Goal: Task Accomplishment & Management: Manage account settings

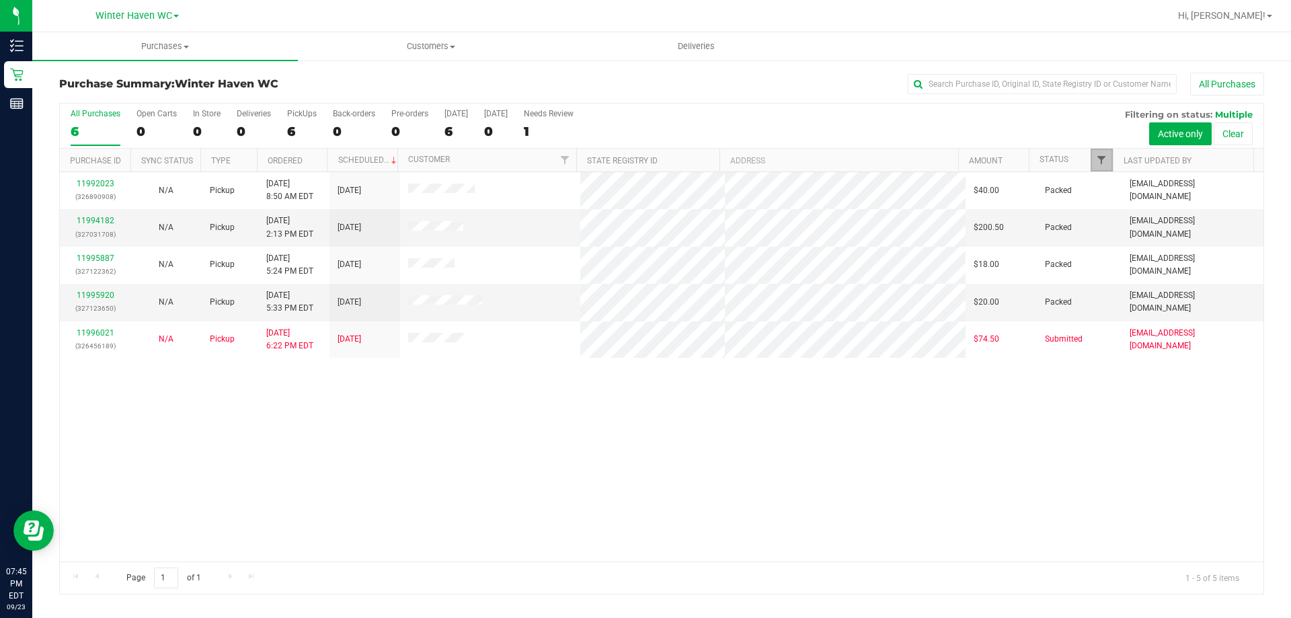
click at [1101, 156] on span "Filter" at bounding box center [1101, 160] width 11 height 11
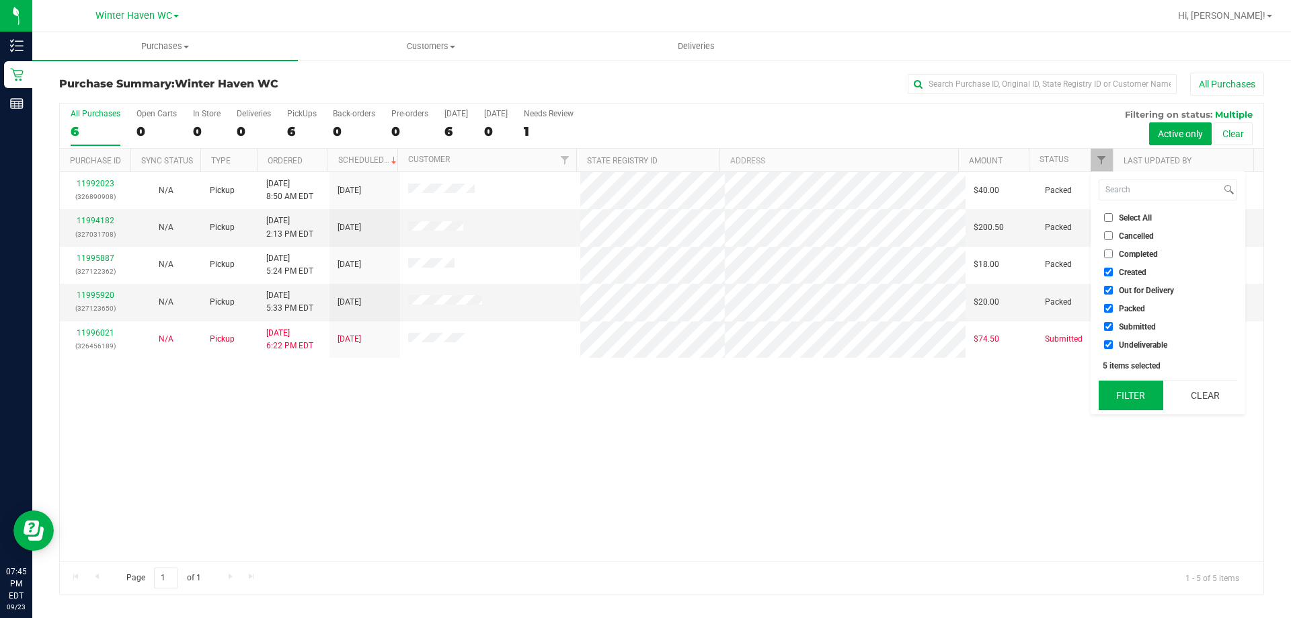
click at [1138, 392] on button "Filter" at bounding box center [1131, 396] width 65 height 30
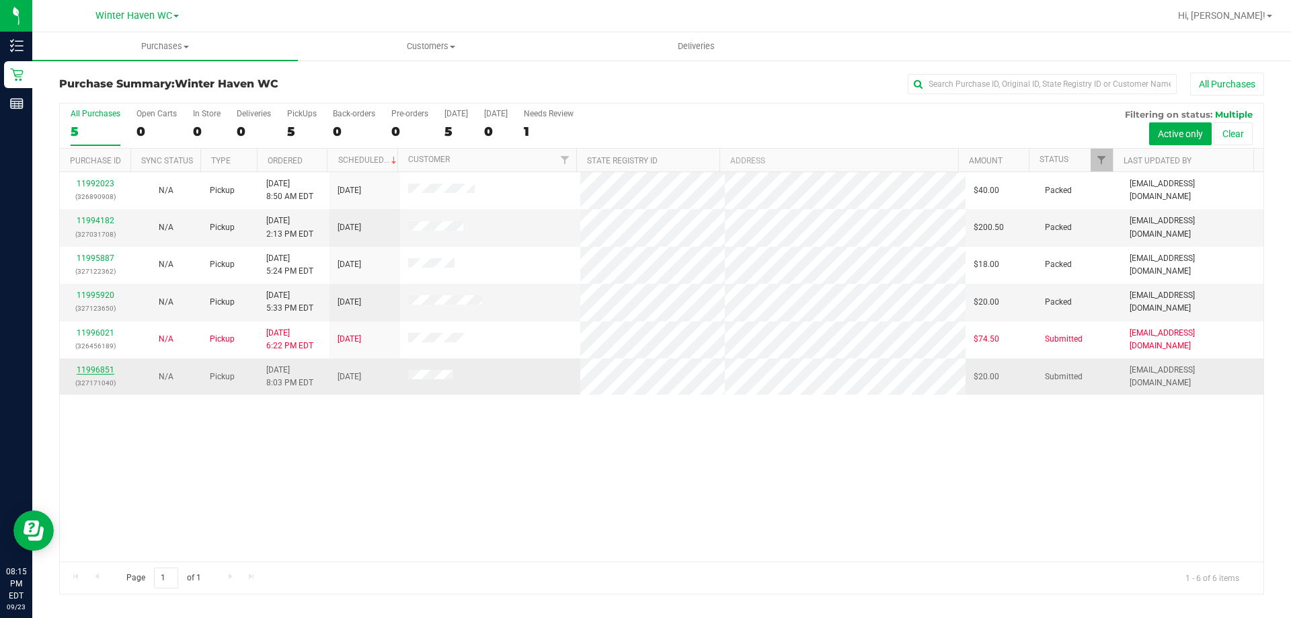
click at [99, 369] on link "11996851" at bounding box center [96, 369] width 38 height 9
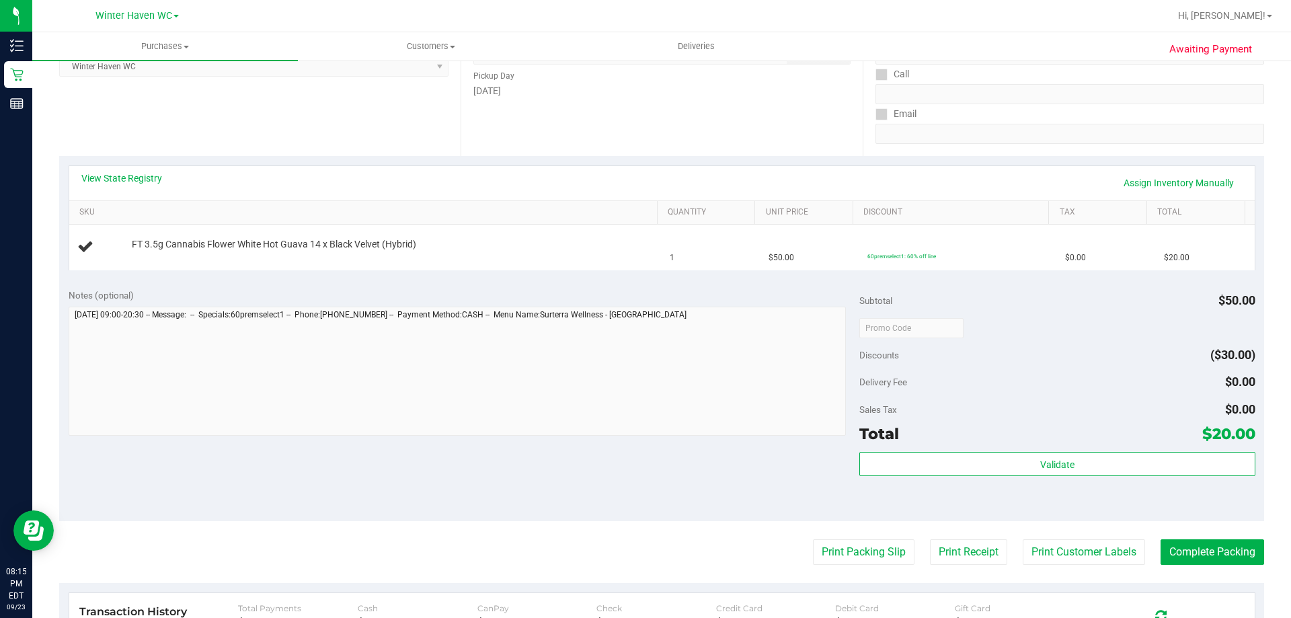
scroll to position [336, 0]
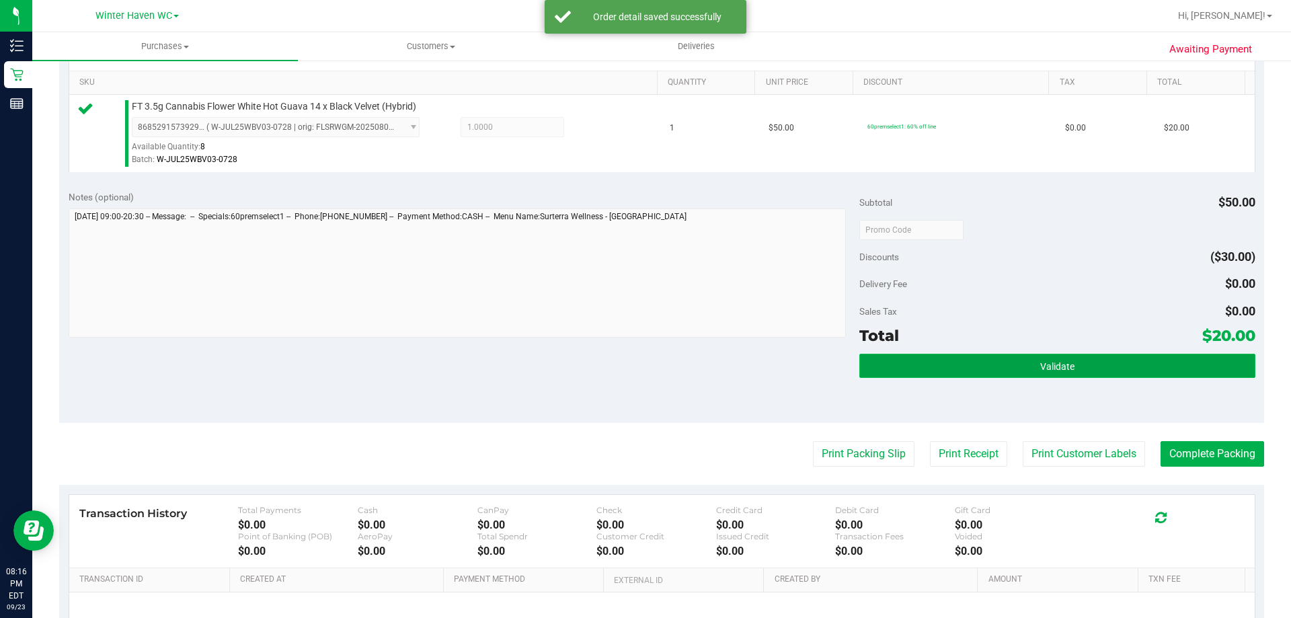
click at [1100, 360] on button "Validate" at bounding box center [1056, 366] width 395 height 24
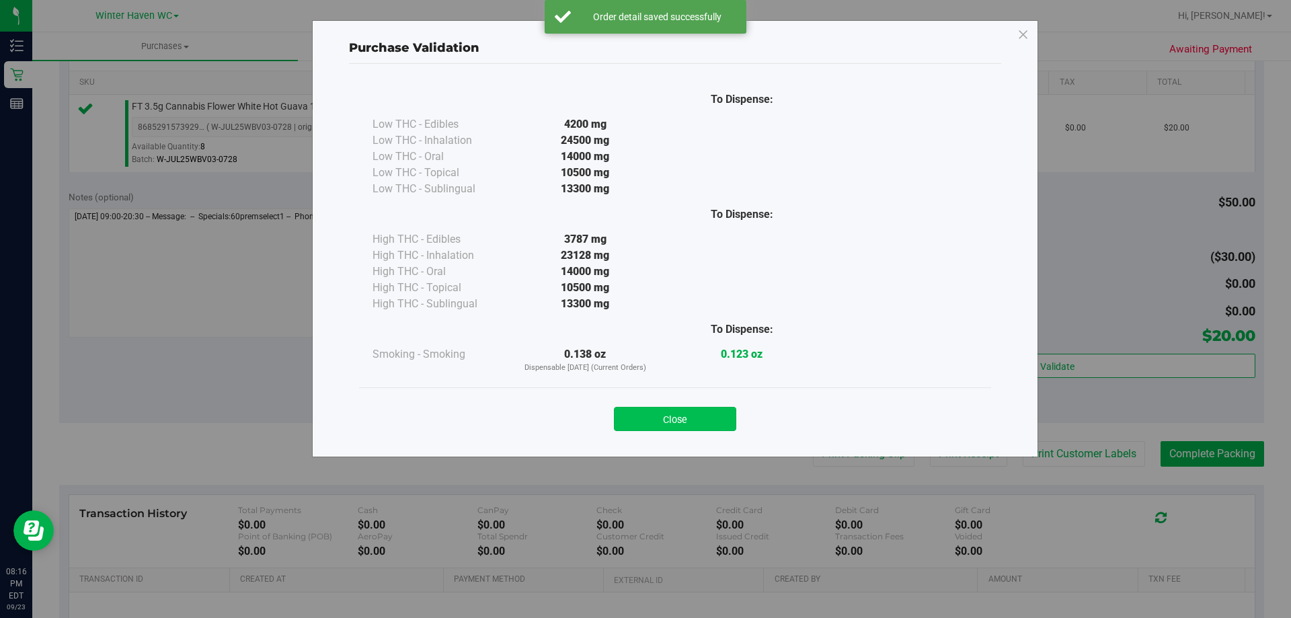
click at [693, 408] on button "Close" at bounding box center [675, 419] width 122 height 24
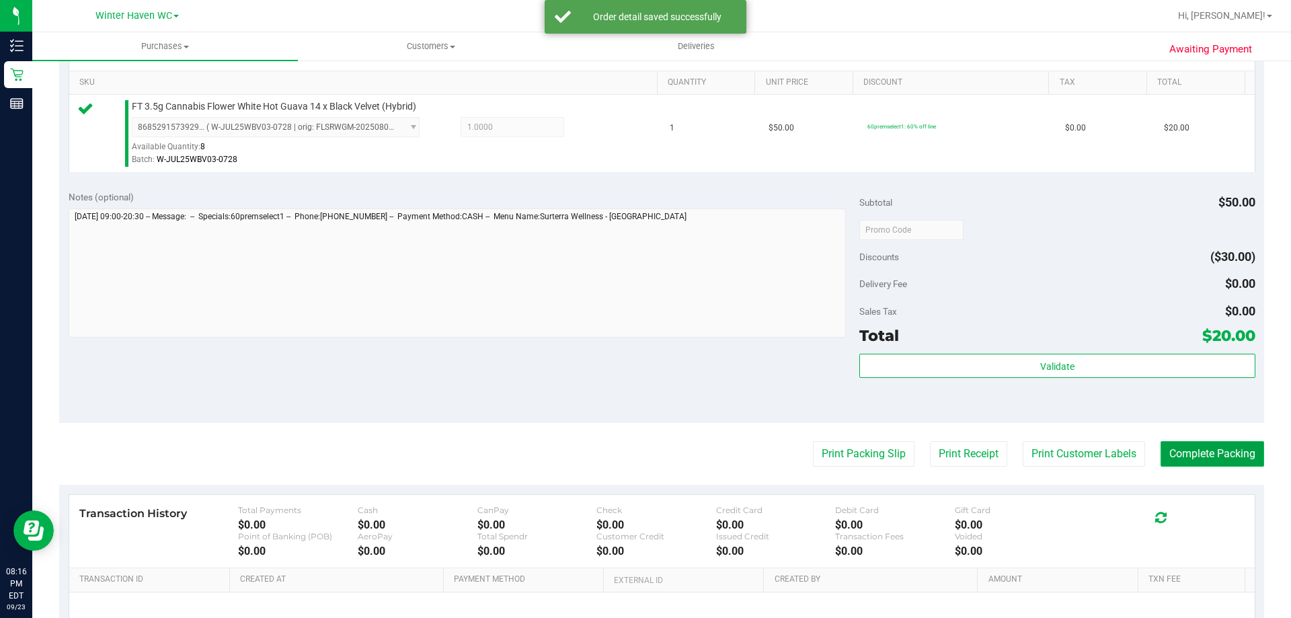
click at [1202, 449] on button "Complete Packing" at bounding box center [1213, 454] width 104 height 26
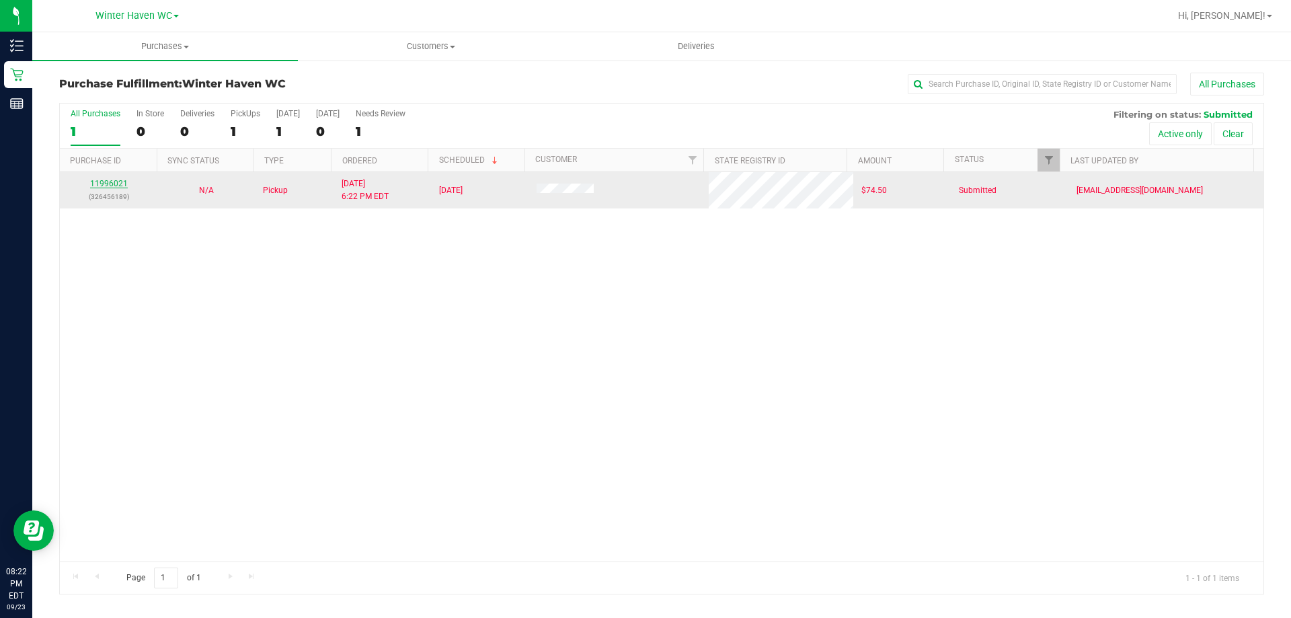
click at [103, 180] on link "11996021" at bounding box center [109, 183] width 38 height 9
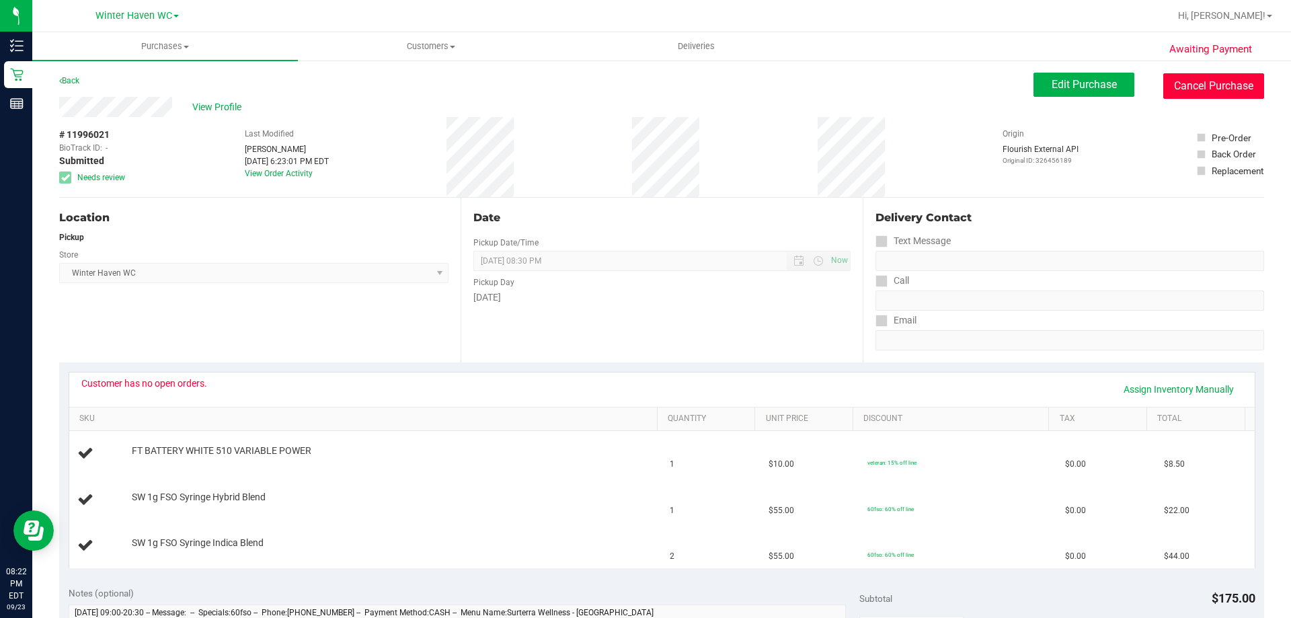
click at [1212, 85] on button "Cancel Purchase" at bounding box center [1213, 86] width 101 height 26
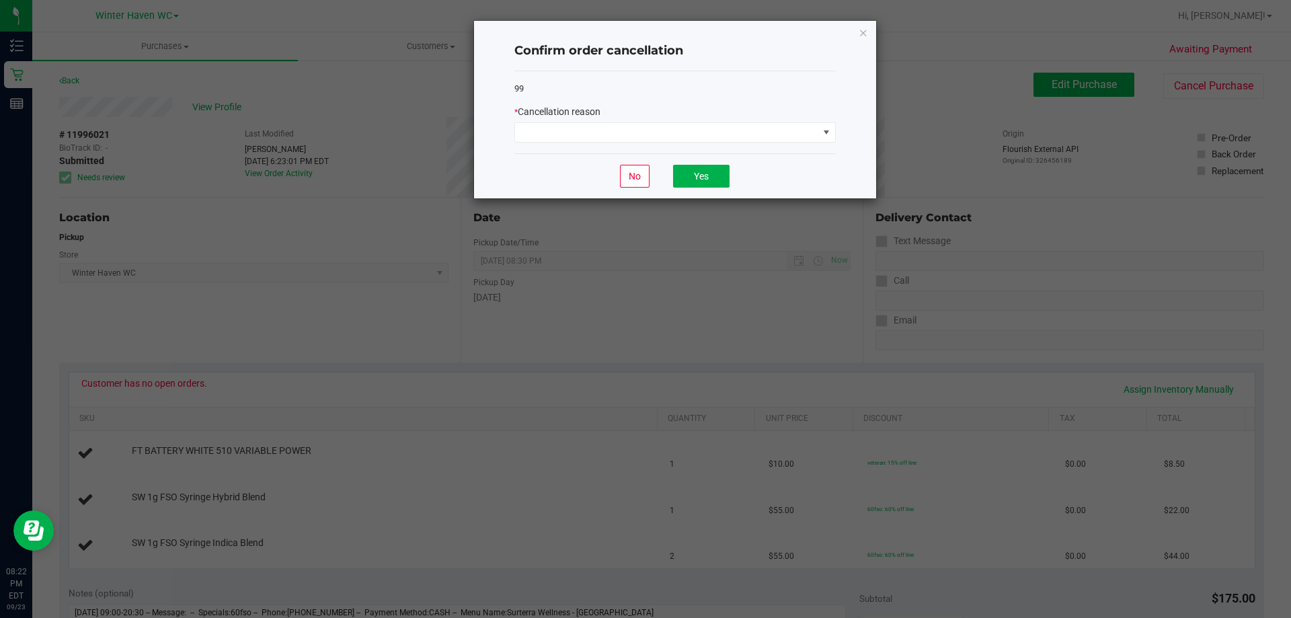
click at [716, 117] on div "* Cancellation reason" at bounding box center [674, 112] width 321 height 14
click at [712, 128] on span at bounding box center [666, 132] width 303 height 19
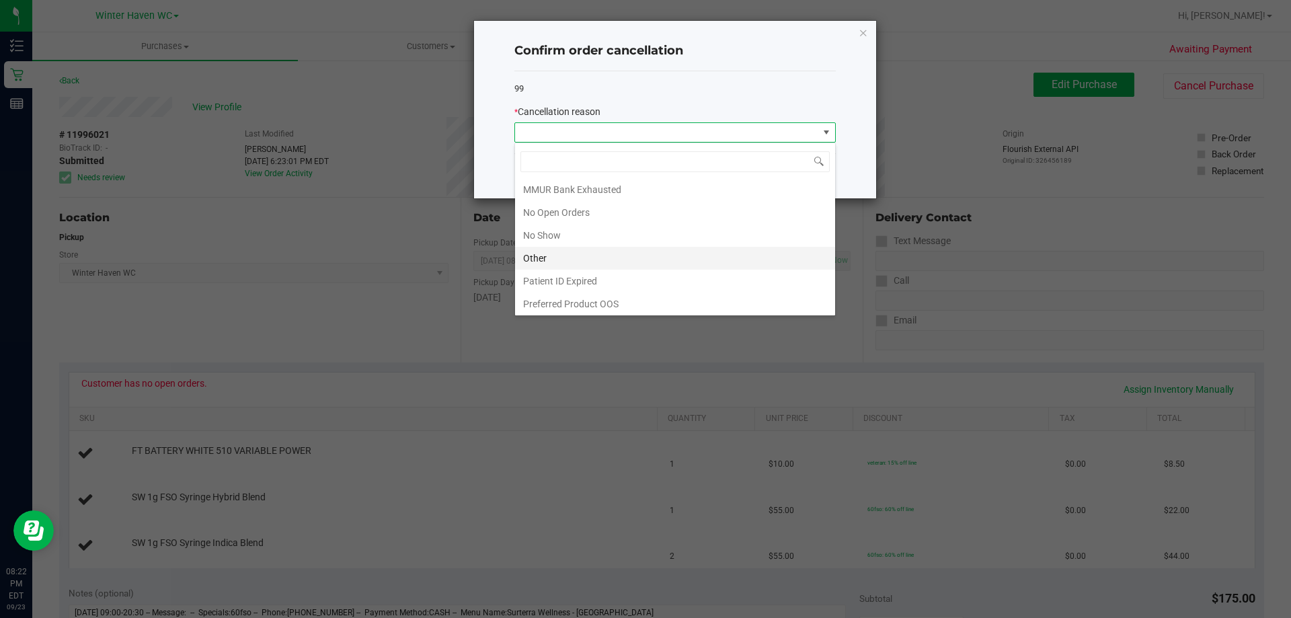
scroll to position [94, 0]
click at [596, 280] on li "Patient ID Expired" at bounding box center [675, 279] width 320 height 23
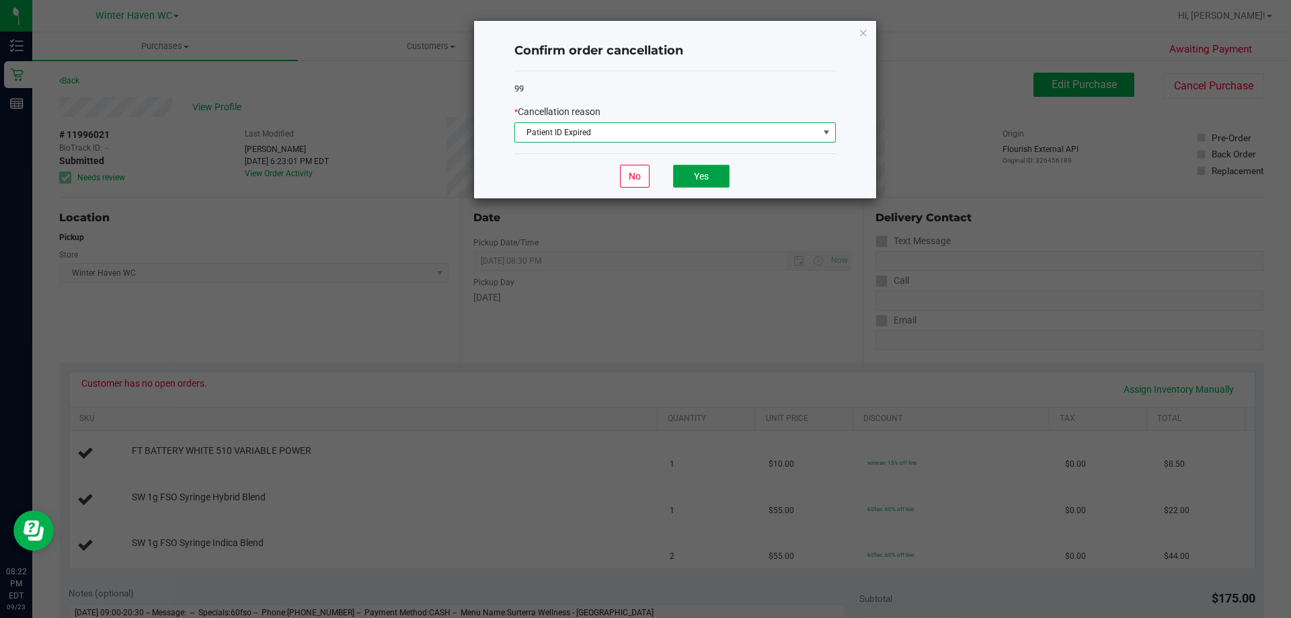
click at [708, 168] on button "Yes" at bounding box center [701, 176] width 56 height 23
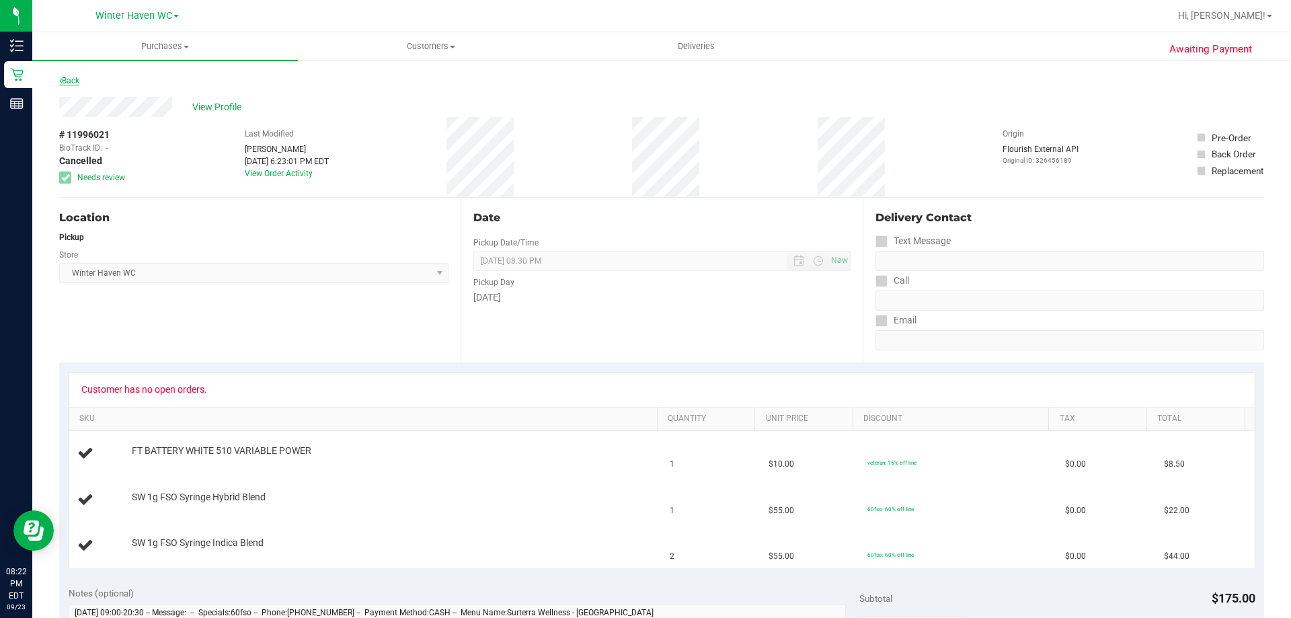
click at [72, 77] on link "Back" at bounding box center [69, 80] width 20 height 9
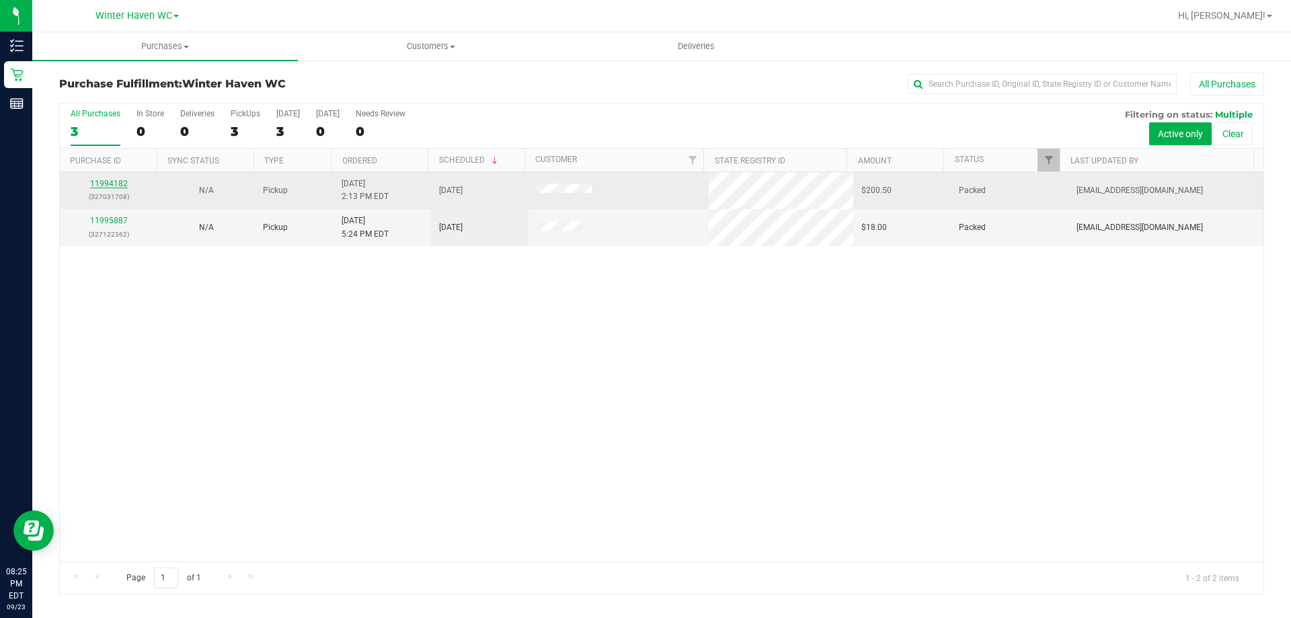
click at [120, 184] on link "11994182" at bounding box center [109, 183] width 38 height 9
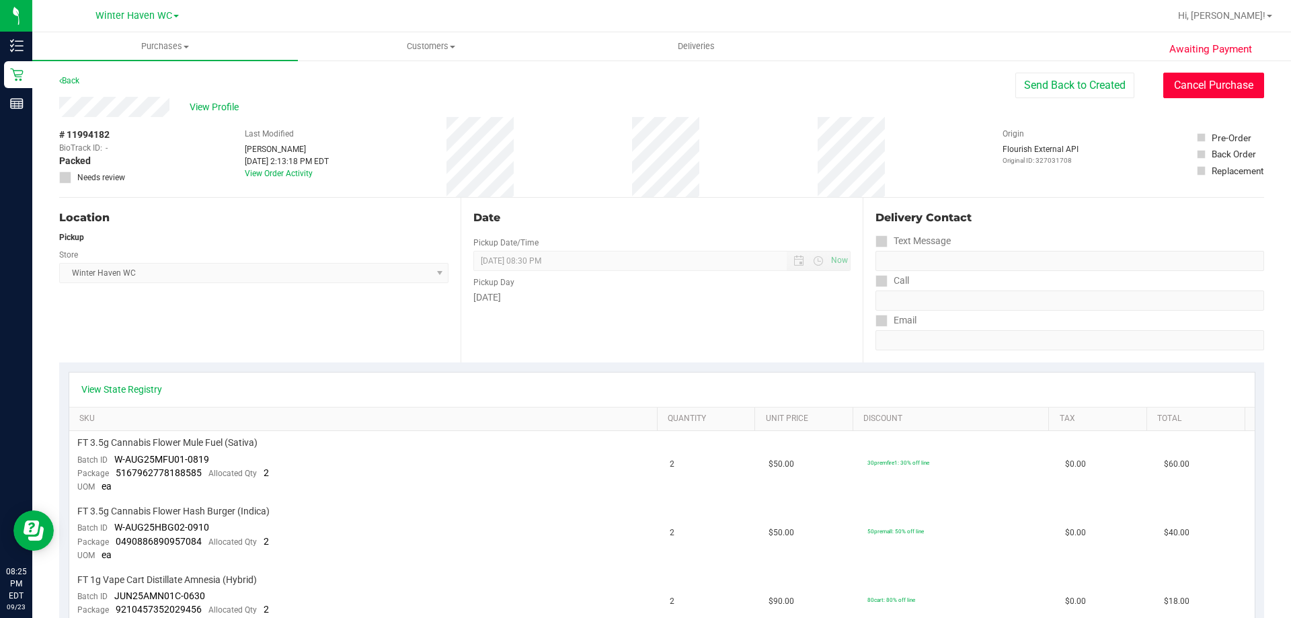
click at [1211, 85] on button "Cancel Purchase" at bounding box center [1213, 86] width 101 height 26
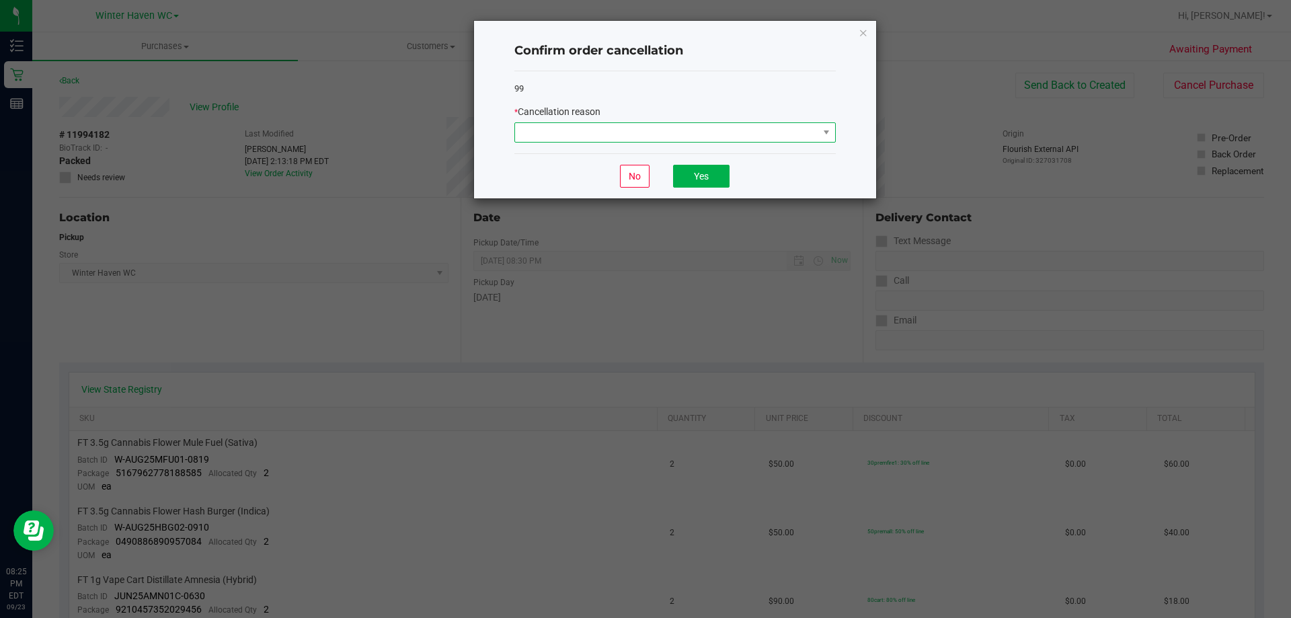
click at [662, 124] on span at bounding box center [666, 132] width 303 height 19
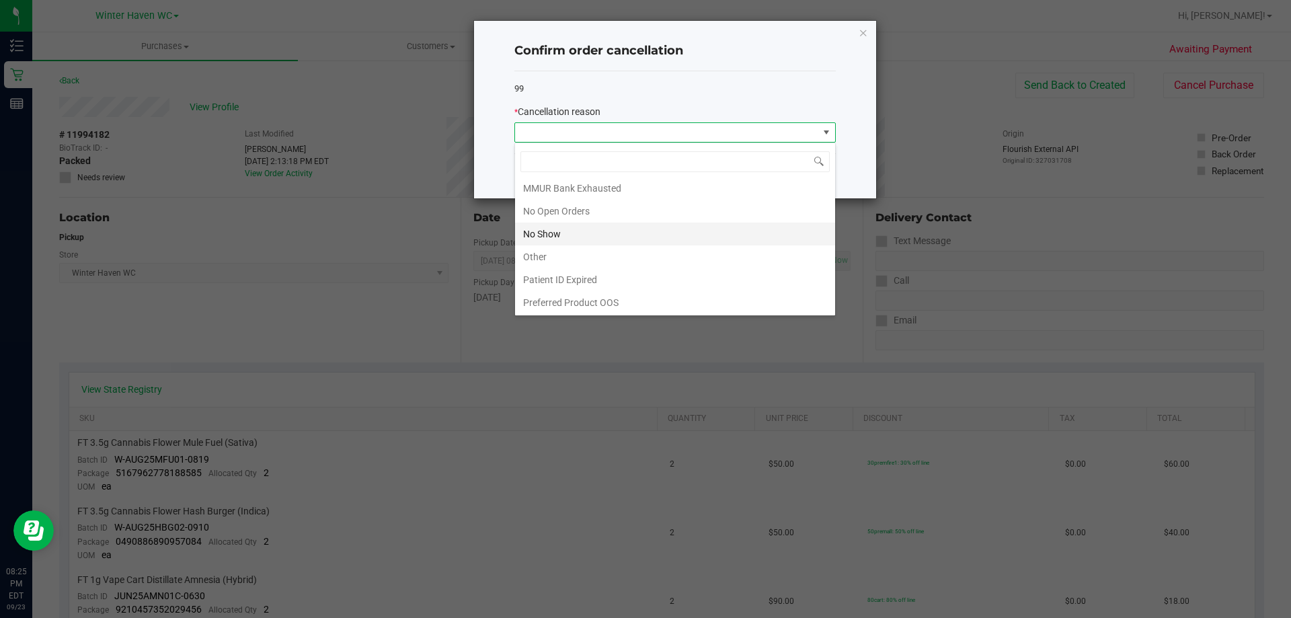
scroll to position [94, 0]
click at [567, 232] on li "No Show" at bounding box center [675, 233] width 320 height 23
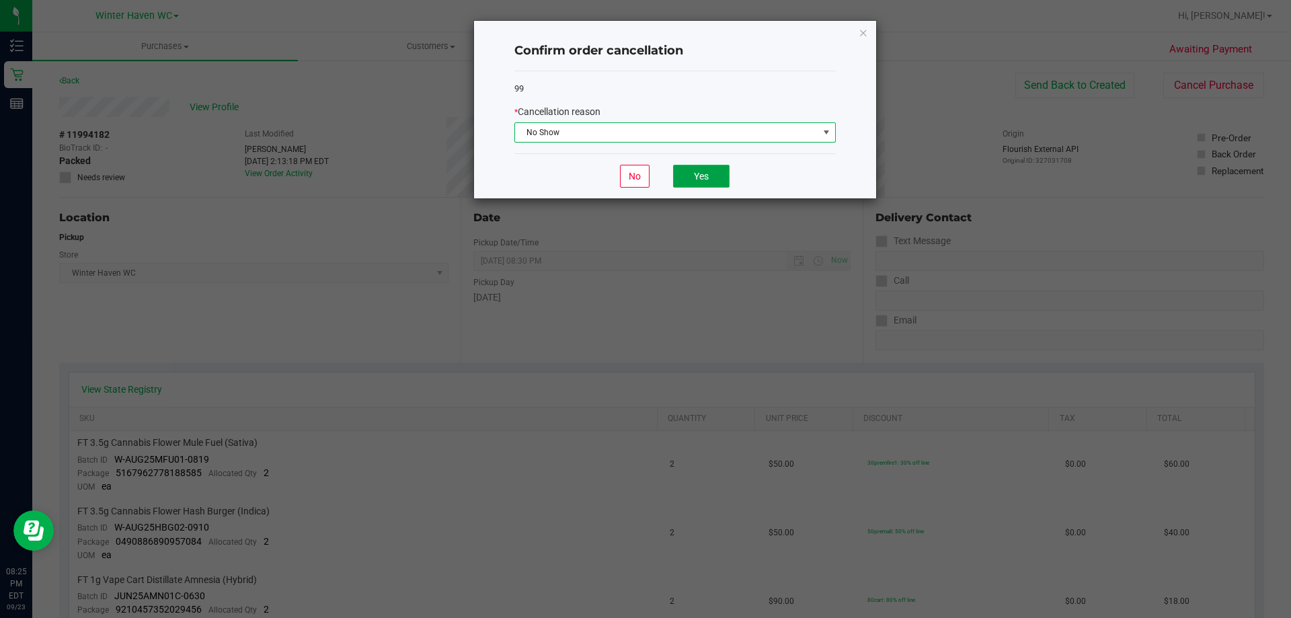
click at [703, 172] on button "Yes" at bounding box center [701, 176] width 56 height 23
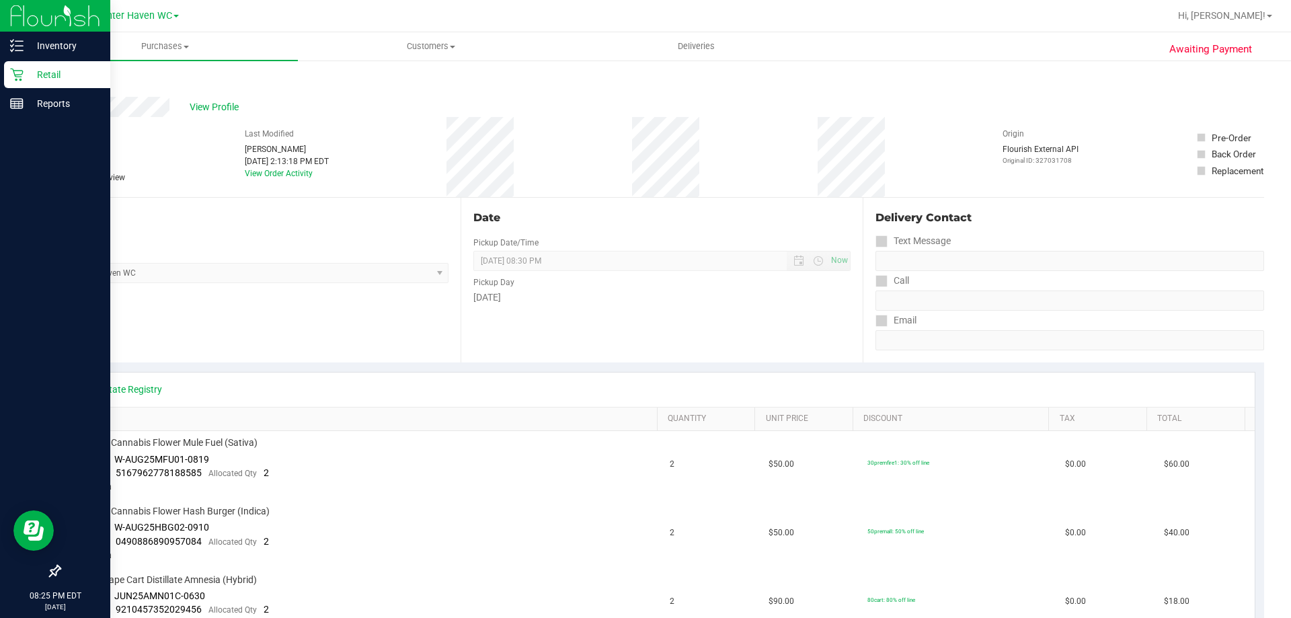
click at [44, 70] on p "Retail" at bounding box center [64, 75] width 81 height 16
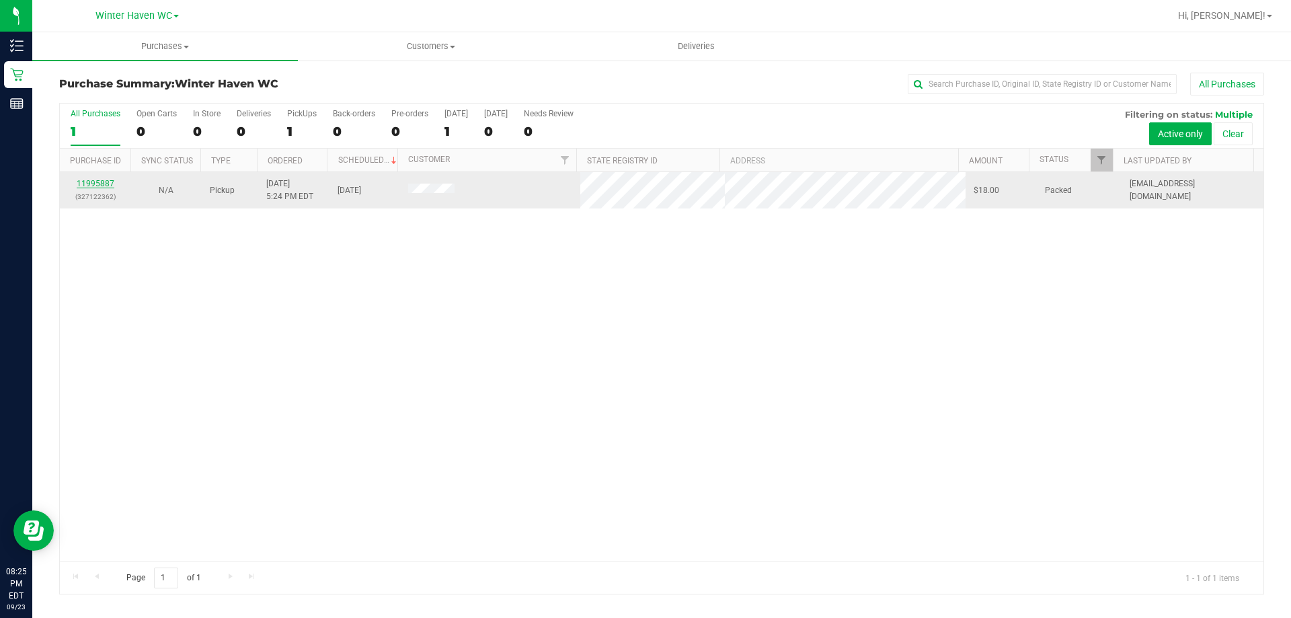
click at [101, 184] on link "11995887" at bounding box center [96, 183] width 38 height 9
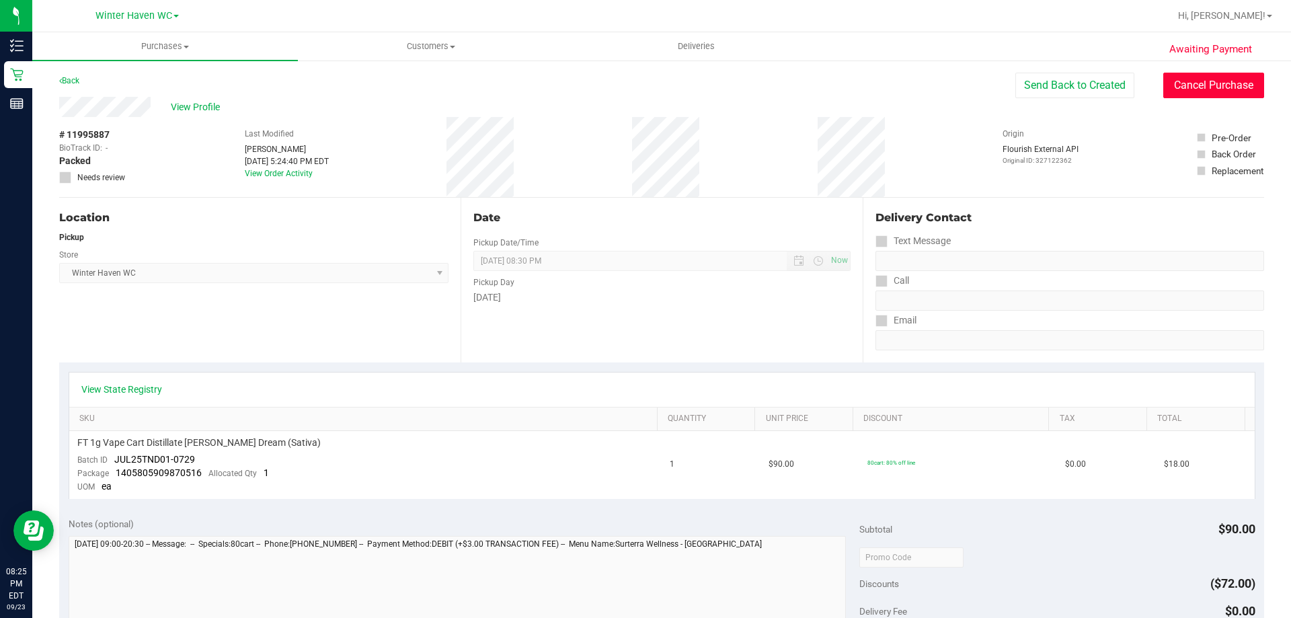
click at [1215, 87] on button "Cancel Purchase" at bounding box center [1213, 86] width 101 height 26
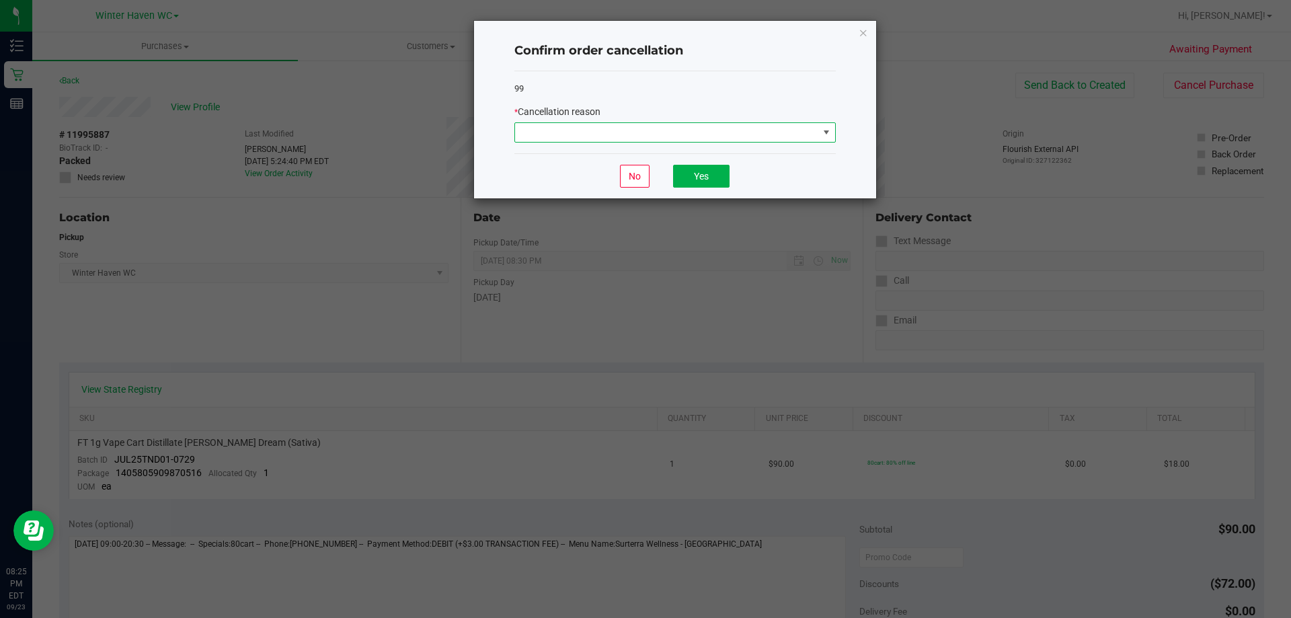
click at [707, 134] on span at bounding box center [666, 132] width 303 height 19
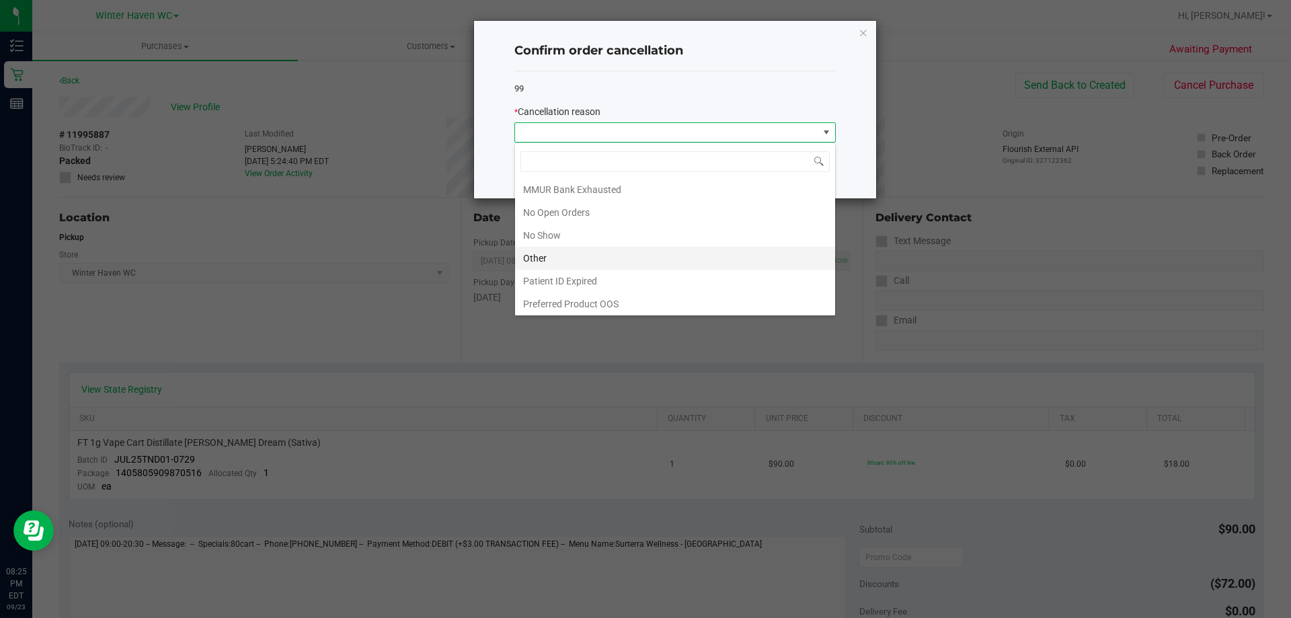
scroll to position [94, 0]
click at [577, 231] on li "No Show" at bounding box center [675, 233] width 320 height 23
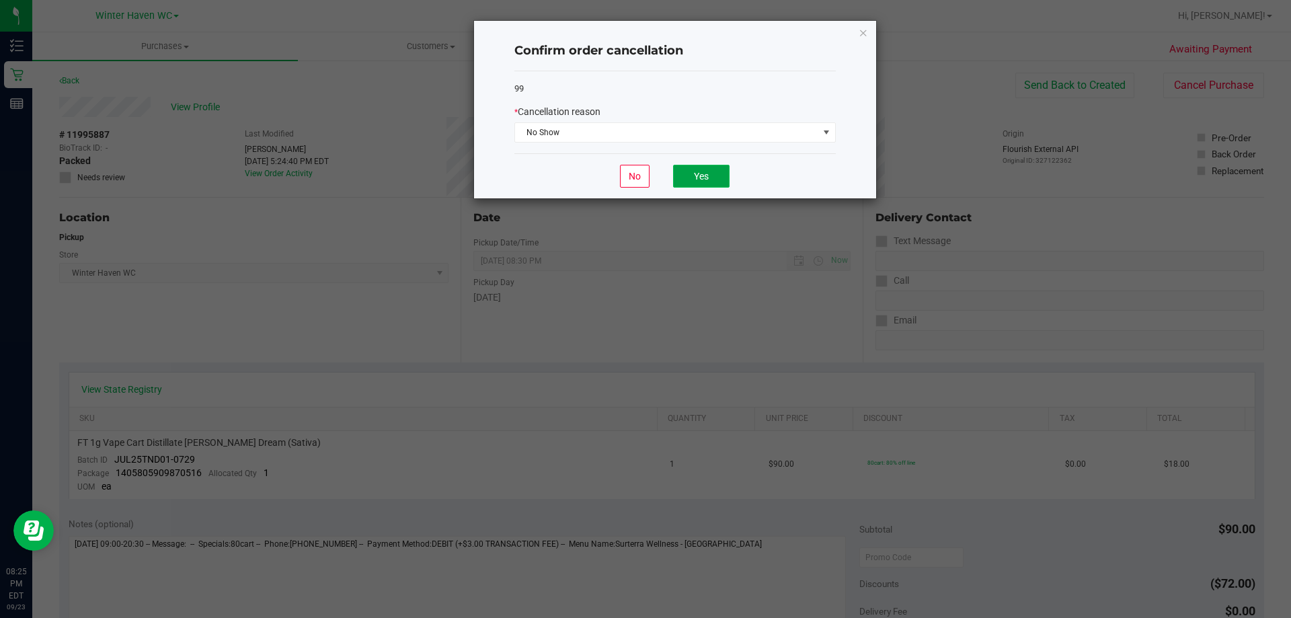
click at [711, 180] on button "Yes" at bounding box center [701, 176] width 56 height 23
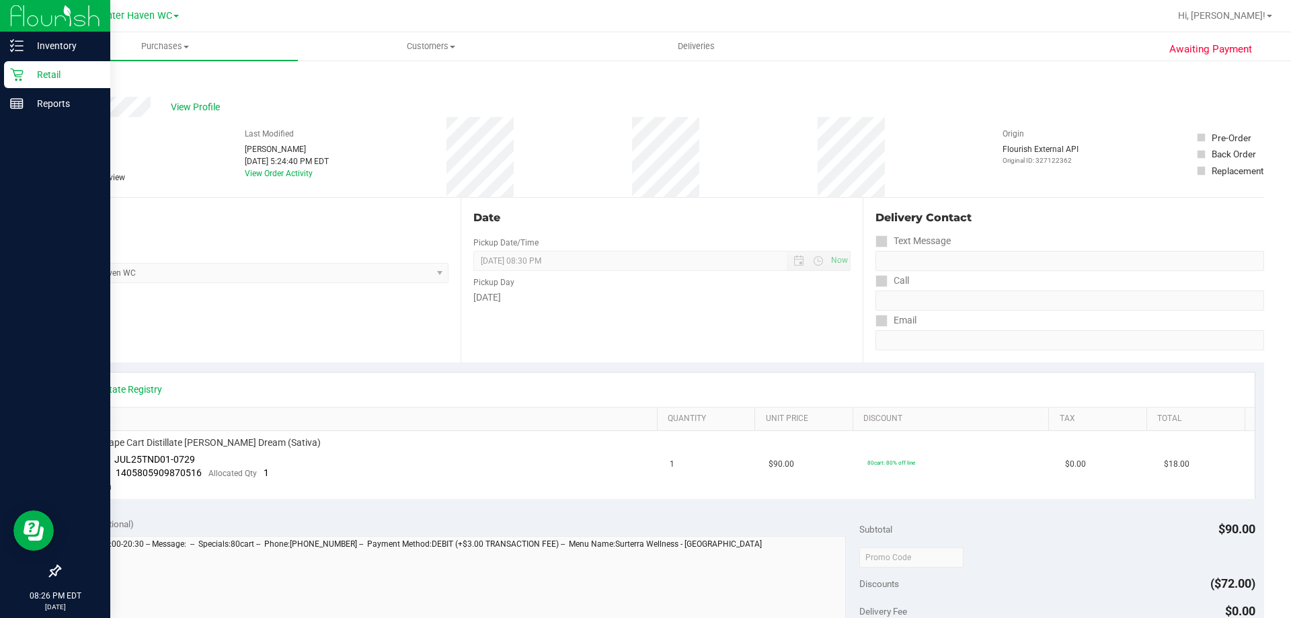
click at [50, 68] on p "Retail" at bounding box center [64, 75] width 81 height 16
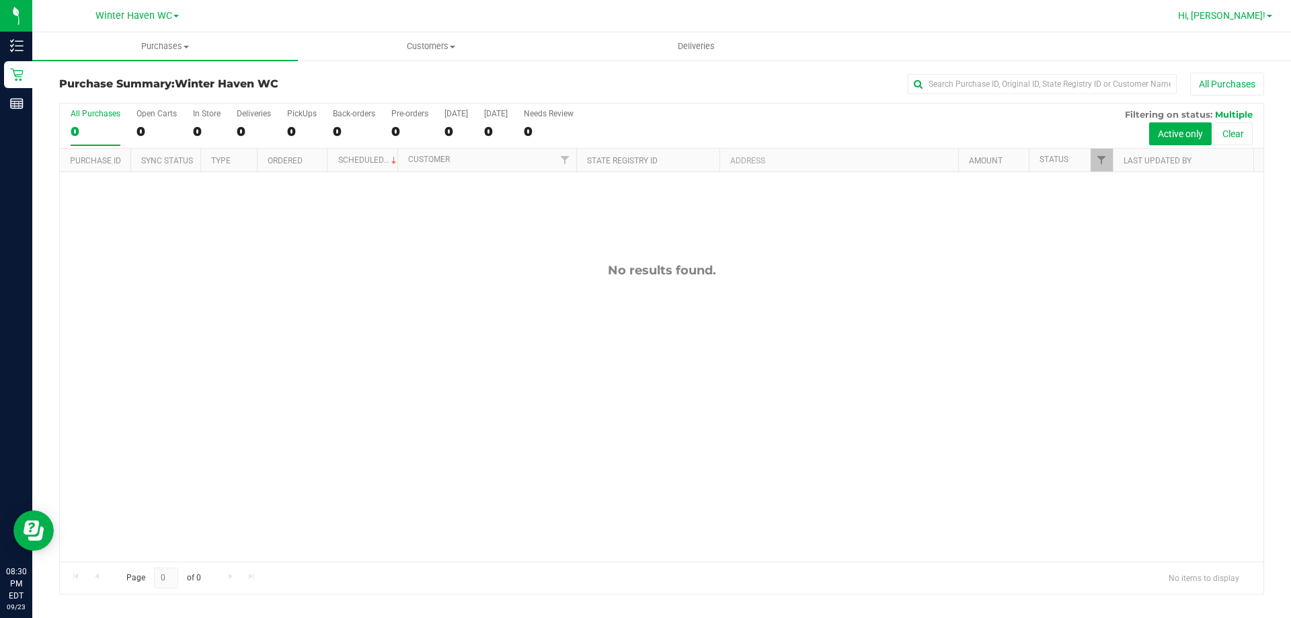
click at [1254, 18] on span "Hi, [PERSON_NAME]!" at bounding box center [1221, 15] width 87 height 11
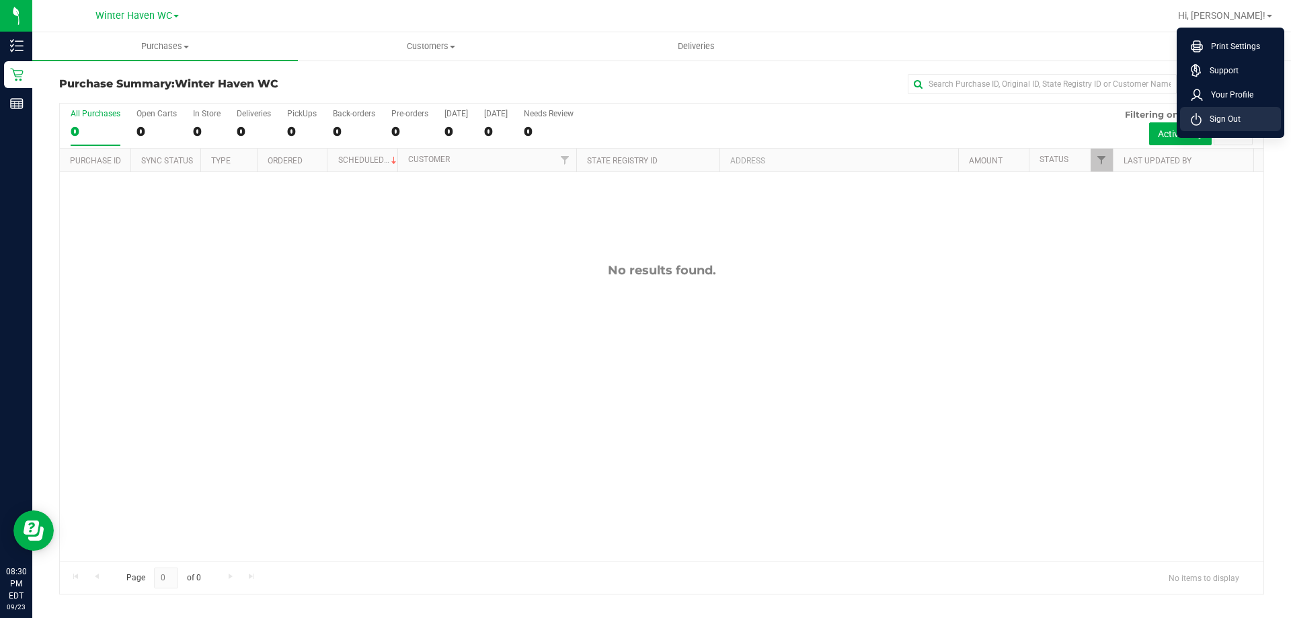
click at [1215, 118] on span "Sign Out" at bounding box center [1221, 118] width 39 height 13
